Goal: Complete application form: Complete application form

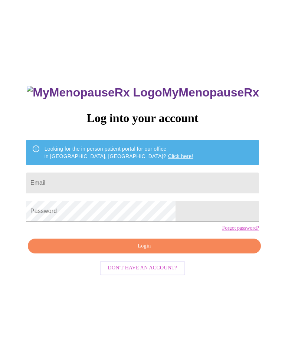
click at [131, 177] on input "Email" at bounding box center [142, 183] width 233 height 21
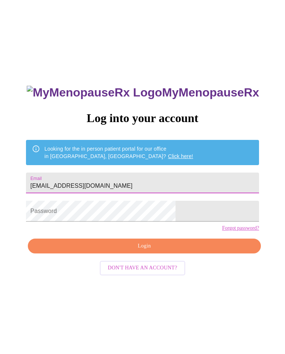
type input "[EMAIL_ADDRESS][DOMAIN_NAME]"
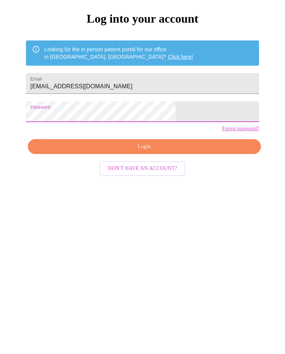
click at [169, 242] on span "Login" at bounding box center [144, 246] width 216 height 9
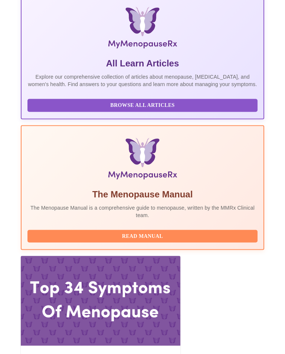
scroll to position [155, 0]
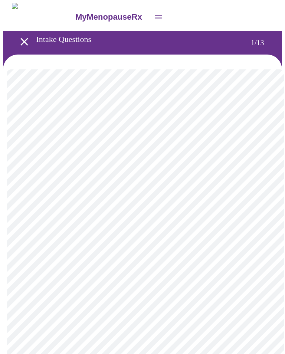
click at [259, 159] on body "MyMenopauseRx Intake Questions 1 / 13" at bounding box center [142, 343] width 279 height 680
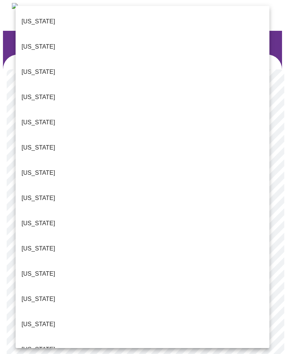
click at [30, 320] on p "[US_STATE]" at bounding box center [39, 324] width 34 height 9
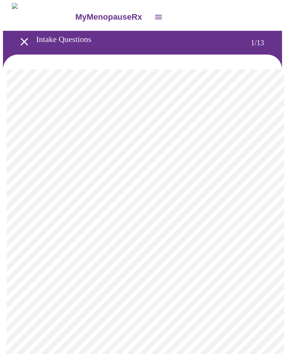
click at [254, 216] on body "MyMenopauseRx Intake Questions 1 / 13" at bounding box center [142, 341] width 279 height 676
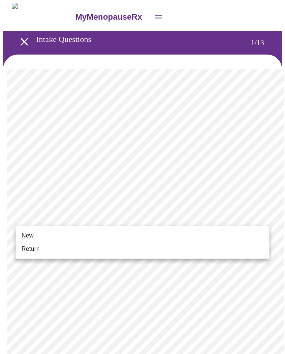
click at [35, 249] on span "Return" at bounding box center [31, 249] width 18 height 9
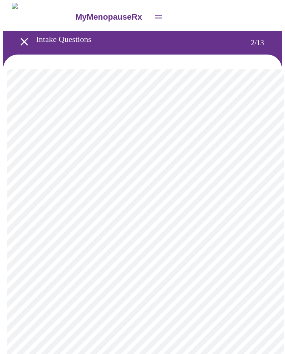
click at [259, 159] on body "MyMenopauseRx Intake Questions 2 / 13" at bounding box center [142, 236] width 279 height 466
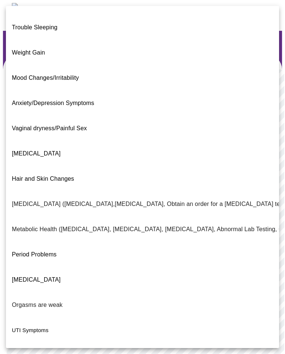
scroll to position [19, 0]
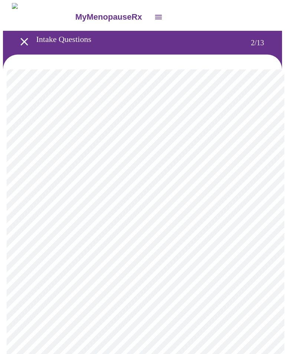
click at [255, 247] on body "MyMenopauseRx Intake Questions 2 / 13" at bounding box center [142, 234] width 279 height 462
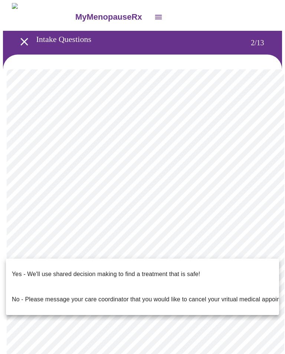
click at [274, 200] on div at bounding box center [142, 177] width 285 height 354
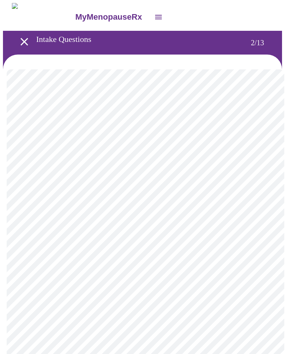
click at [253, 247] on body "MyMenopauseRx Intake Questions 2 / 13" at bounding box center [142, 234] width 279 height 462
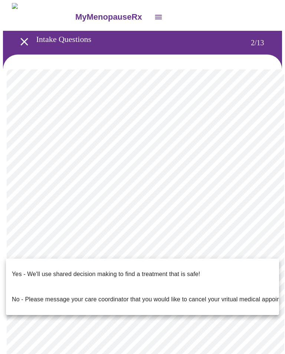
click at [111, 270] on p "Yes - We'll use shared decision making to find a treatment that is safe!" at bounding box center [106, 274] width 188 height 9
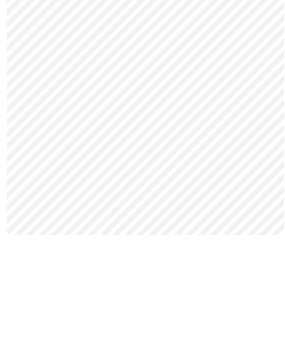
scroll to position [0, 0]
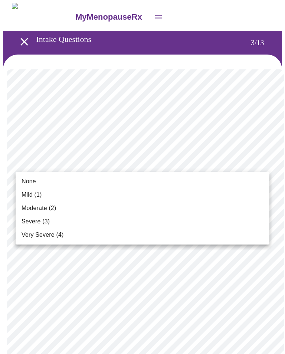
click at [27, 179] on span "None" at bounding box center [29, 181] width 14 height 9
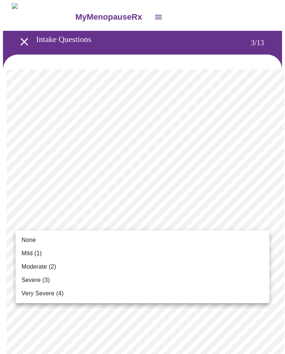
click at [26, 235] on li "None" at bounding box center [143, 240] width 254 height 13
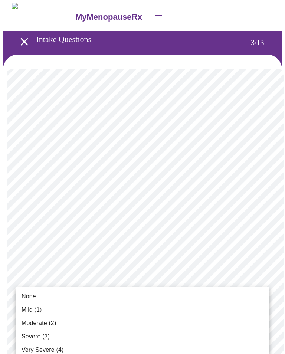
click at [29, 294] on span "None" at bounding box center [29, 296] width 14 height 9
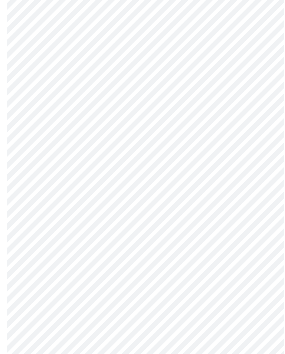
scroll to position [179, 0]
click at [258, 161] on body "MyMenopauseRx Intake Questions 3 / 13" at bounding box center [142, 306] width 279 height 964
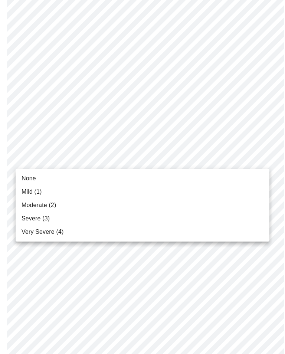
click at [25, 173] on li "None" at bounding box center [143, 178] width 254 height 13
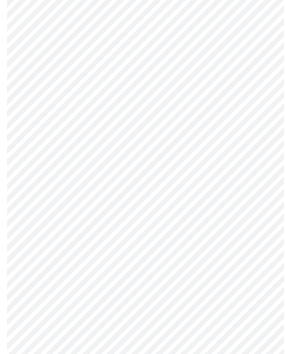
click at [254, 221] on body "MyMenopauseRx Intake Questions 3 / 13" at bounding box center [142, 301] width 279 height 954
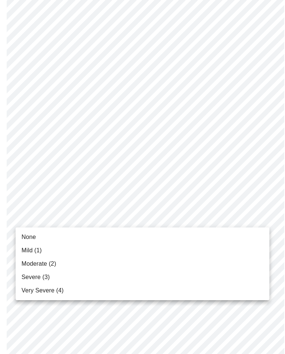
click at [26, 234] on span "None" at bounding box center [29, 237] width 14 height 9
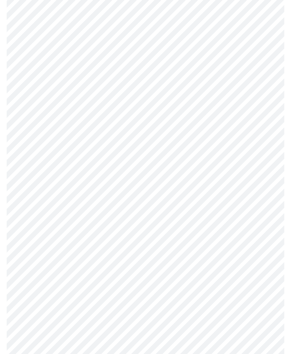
click at [254, 263] on body "MyMenopauseRx Intake Questions 3 / 13" at bounding box center [142, 296] width 279 height 944
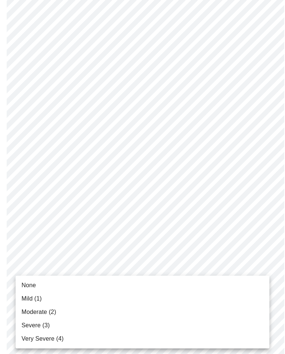
click at [28, 286] on span "None" at bounding box center [29, 285] width 14 height 9
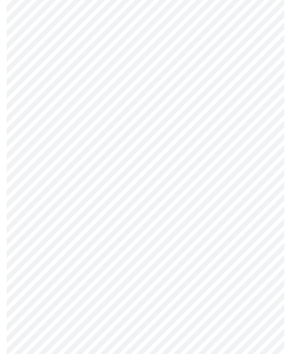
scroll to position [299, 0]
click at [252, 205] on body "MyMenopauseRx Intake Questions 3 / 13" at bounding box center [142, 171] width 279 height 934
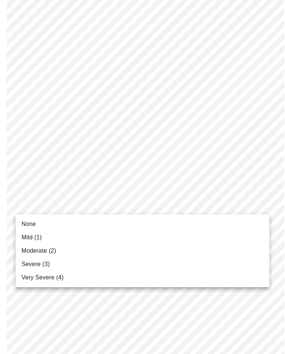
click at [27, 220] on span "None" at bounding box center [29, 224] width 14 height 9
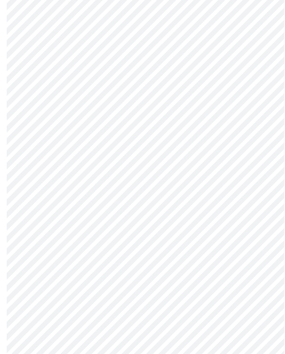
click at [257, 268] on body "MyMenopauseRx Intake Questions 3 / 13" at bounding box center [142, 166] width 279 height 924
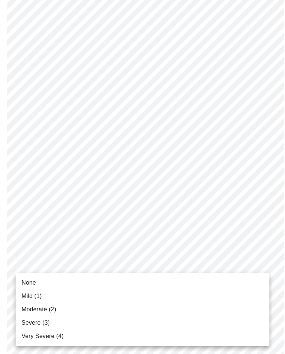
click at [29, 283] on span "None" at bounding box center [29, 283] width 14 height 9
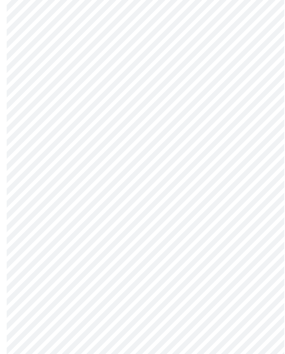
scroll to position [372, 0]
click at [259, 247] on body "MyMenopauseRx Intake Questions 3 / 13" at bounding box center [142, 88] width 279 height 914
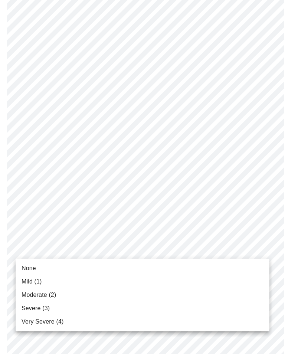
click at [26, 263] on li "None" at bounding box center [143, 268] width 254 height 13
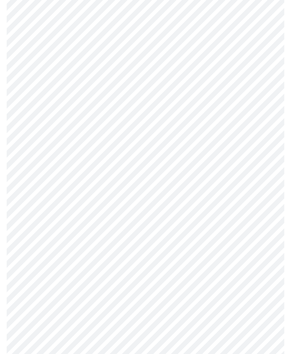
click at [258, 301] on body "MyMenopauseRx Intake Questions 3 / 13" at bounding box center [142, 83] width 279 height 904
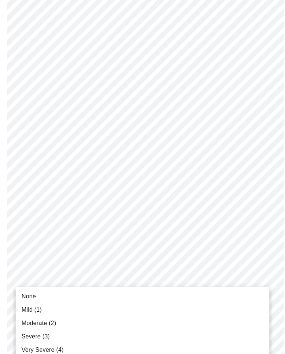
click at [29, 292] on span "None" at bounding box center [29, 296] width 14 height 9
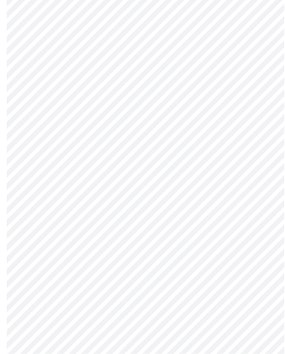
scroll to position [517, 0]
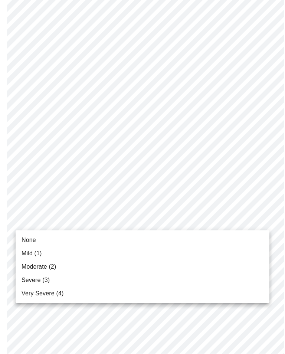
scroll to position [518, 0]
click at [30, 238] on span "None" at bounding box center [29, 240] width 14 height 9
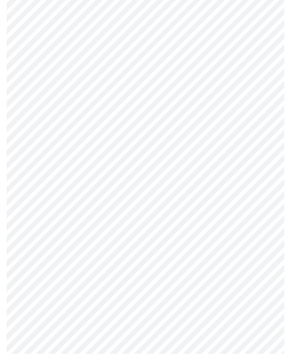
scroll to position [191, 0]
click at [259, 240] on body "MyMenopauseRx Intake Questions 4 / 13" at bounding box center [142, 165] width 279 height 706
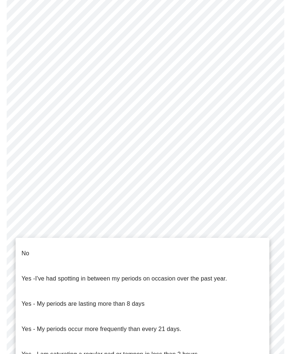
click at [27, 249] on p "No" at bounding box center [26, 253] width 8 height 9
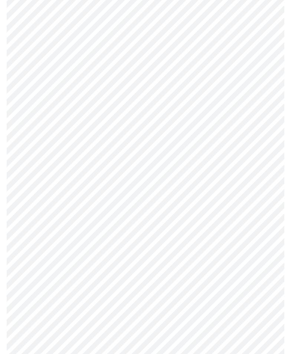
click at [257, 293] on body "MyMenopauseRx Intake Questions 4 / 13" at bounding box center [142, 163] width 279 height 702
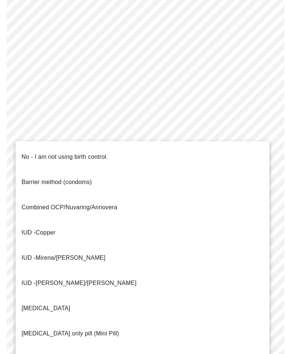
click at [76, 153] on p "No - I am not using birth control." at bounding box center [65, 157] width 87 height 9
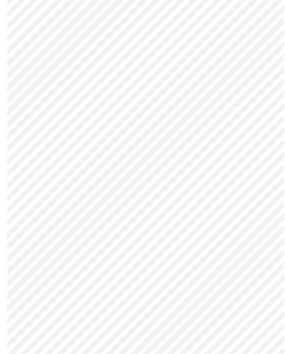
click at [262, 236] on body "MyMenopauseRx Intake Questions 4 / 13" at bounding box center [142, 49] width 279 height 697
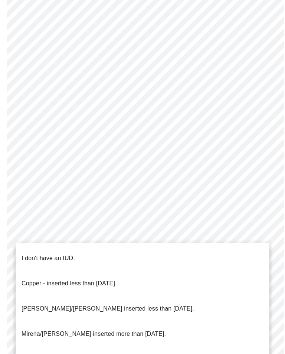
click at [51, 254] on p "I don't have an IUD." at bounding box center [48, 258] width 53 height 9
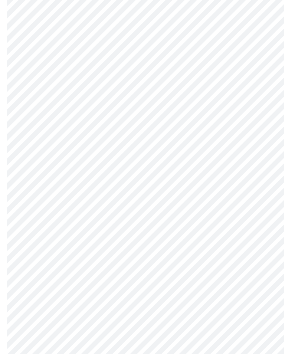
click at [256, 290] on body "MyMenopauseRx Intake Questions 4 / 13" at bounding box center [142, 46] width 279 height 693
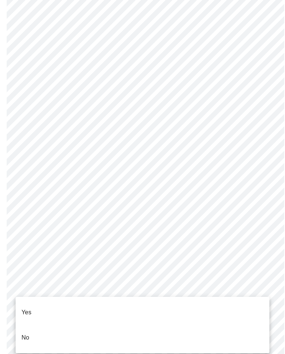
click at [25, 308] on p "Yes" at bounding box center [27, 312] width 10 height 9
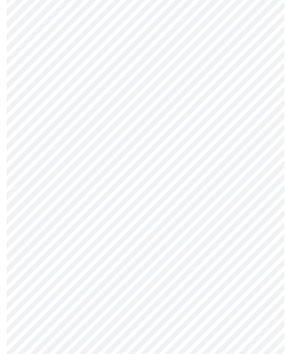
scroll to position [1849, 0]
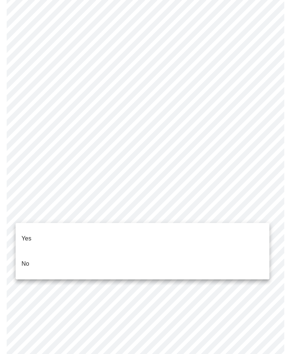
click at [29, 253] on li "No" at bounding box center [143, 263] width 254 height 25
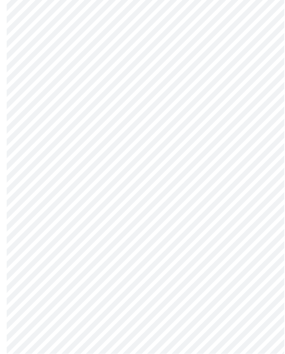
scroll to position [350, 0]
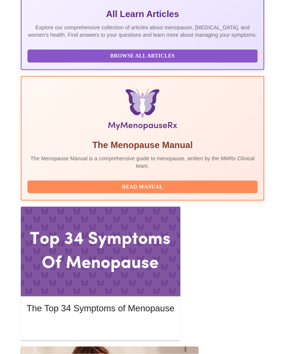
scroll to position [203, 0]
